Goal: Task Accomplishment & Management: Manage account settings

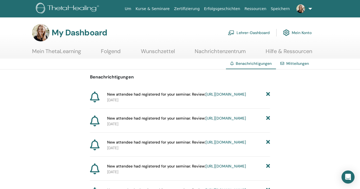
click at [251, 32] on link "Lehrer-Dashboard" at bounding box center [249, 33] width 42 height 12
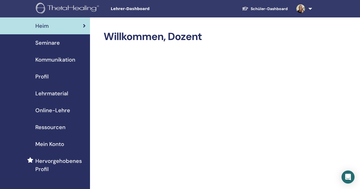
click at [54, 45] on span "Seminare" at bounding box center [47, 43] width 24 height 8
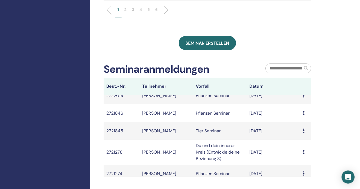
scroll to position [62, 0]
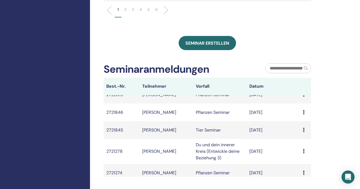
click at [303, 148] on div "Message" at bounding box center [305, 151] width 5 height 7
click at [164, 149] on td "[PERSON_NAME]" at bounding box center [166, 151] width 54 height 25
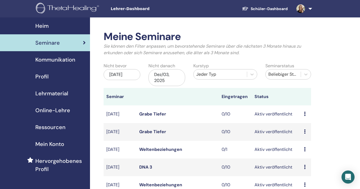
scroll to position [0, 0]
click at [127, 77] on div "Jun/03, 2025" at bounding box center [122, 74] width 37 height 11
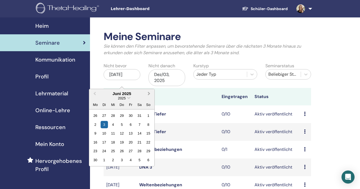
click at [149, 93] on span "Next Month" at bounding box center [149, 93] width 0 height 6
click at [121, 150] on div "28" at bounding box center [121, 150] width 7 height 7
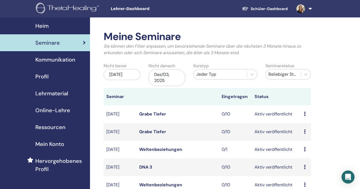
click at [173, 78] on div "Dez/03, 2025" at bounding box center [166, 77] width 37 height 17
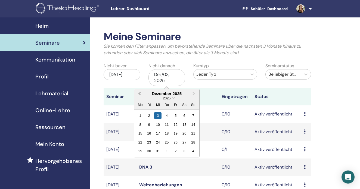
click at [139, 92] on button "Previous Month" at bounding box center [139, 93] width 9 height 9
click at [141, 94] on button "Previous Month" at bounding box center [139, 93] width 9 height 9
click at [176, 151] on div "31" at bounding box center [175, 150] width 7 height 7
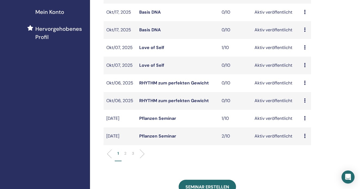
scroll to position [136, 0]
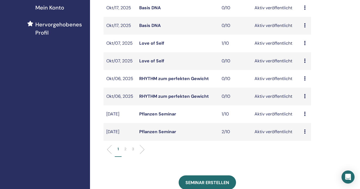
click at [127, 150] on li "2" at bounding box center [125, 151] width 8 height 11
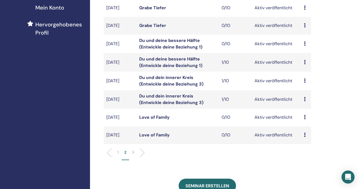
click at [174, 84] on link "Du und dein innerer Kreis (Entwickle deine Beziehung 3)" at bounding box center [171, 80] width 64 height 12
click at [167, 103] on link "Du und dein innerer Kreis (Entwickle deine Beziehung 3)" at bounding box center [171, 99] width 64 height 12
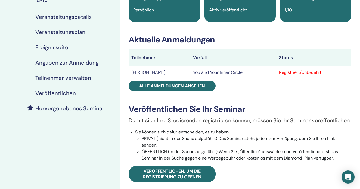
scroll to position [53, 0]
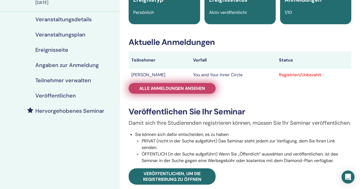
click at [174, 85] on link "Alle Anmeldungen ansehen" at bounding box center [172, 88] width 87 height 11
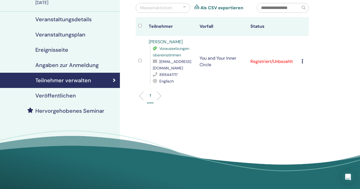
click at [156, 62] on icon at bounding box center [156, 61] width 7 height 4
